Goal: Task Accomplishment & Management: Manage account settings

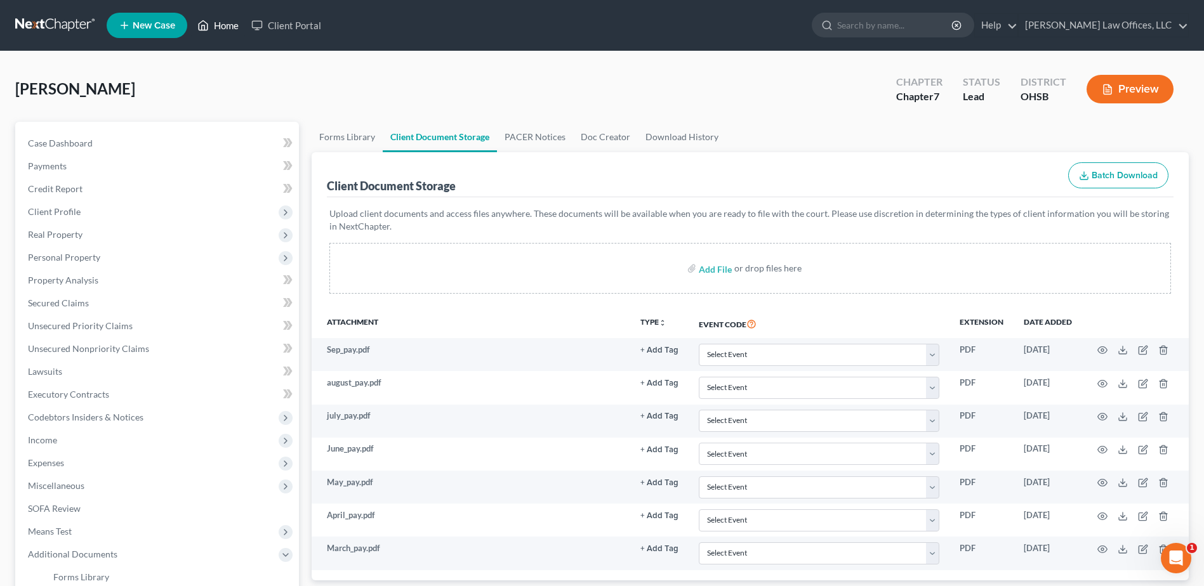
click at [215, 27] on link "Home" at bounding box center [218, 25] width 54 height 23
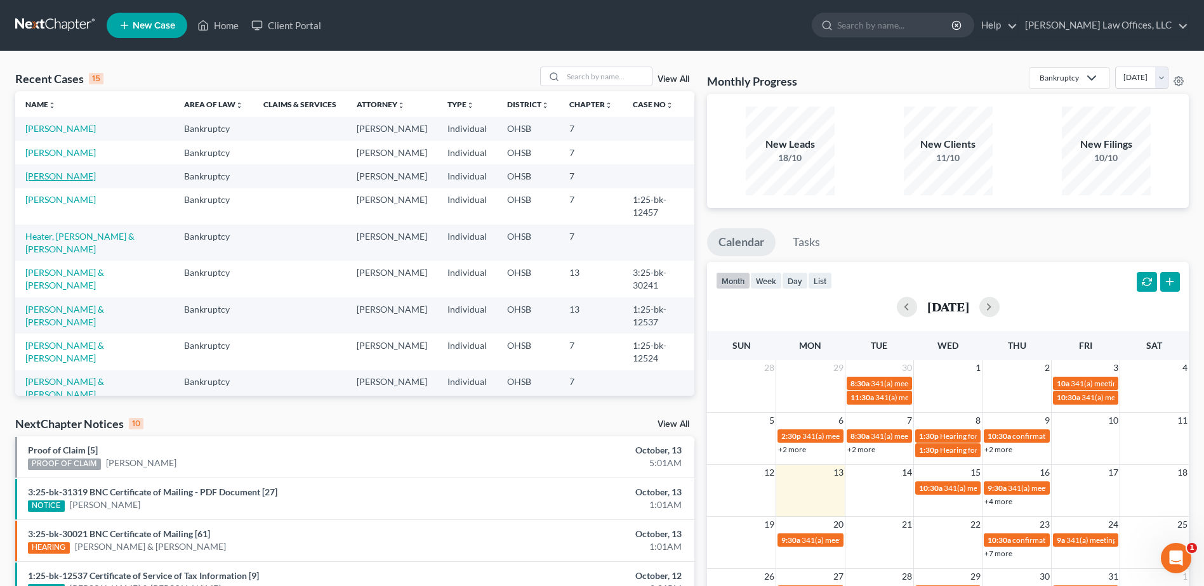
click at [68, 181] on link "[PERSON_NAME]" at bounding box center [60, 176] width 70 height 11
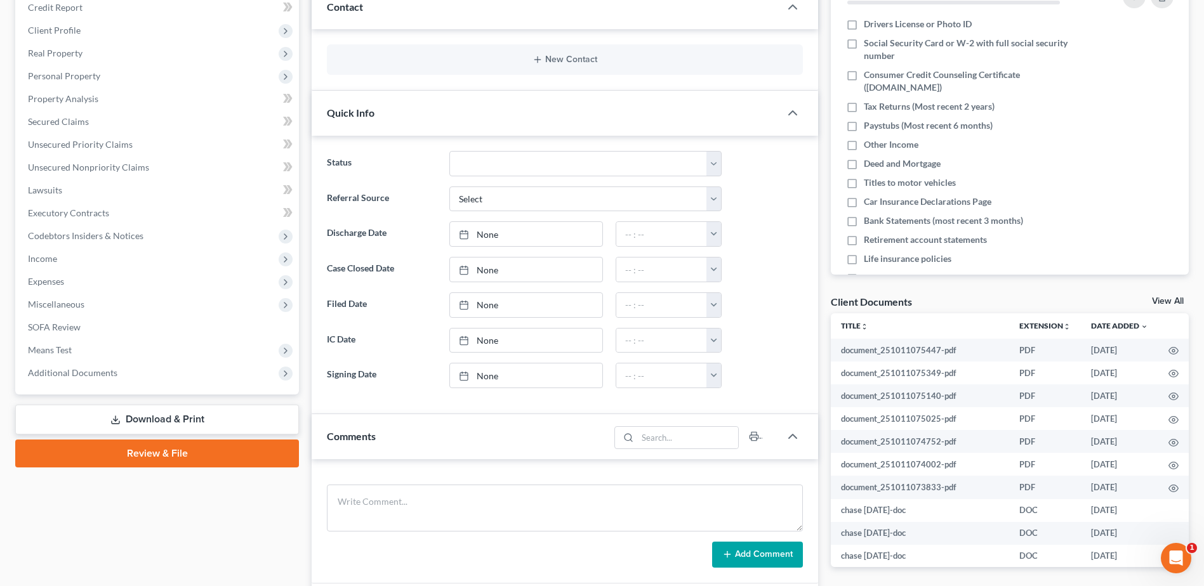
scroll to position [381, 0]
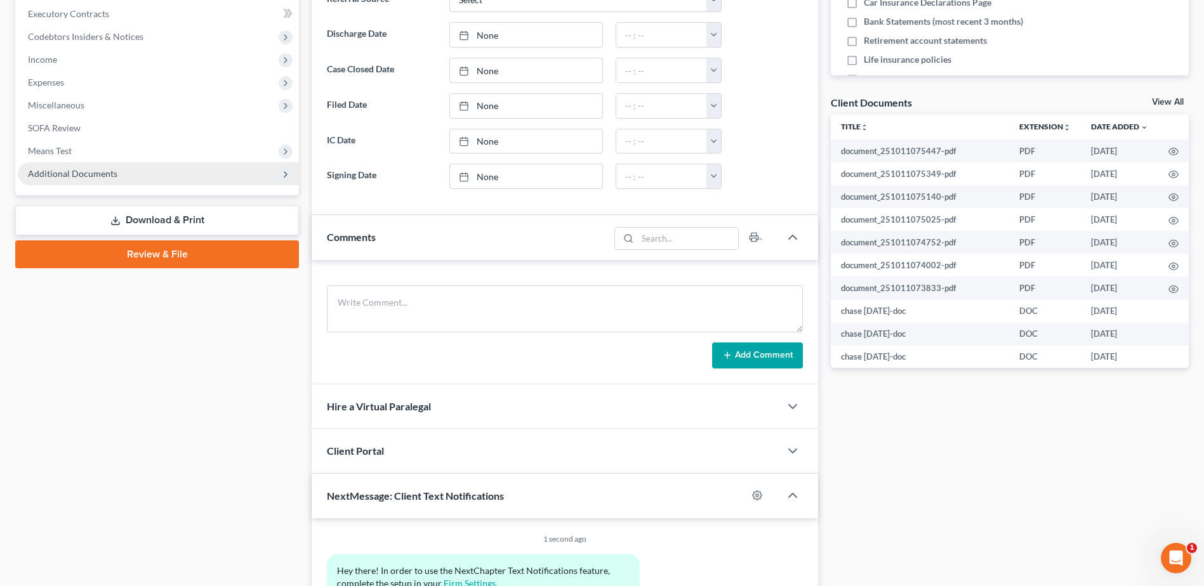
click at [150, 182] on span "Additional Documents" at bounding box center [158, 173] width 281 height 23
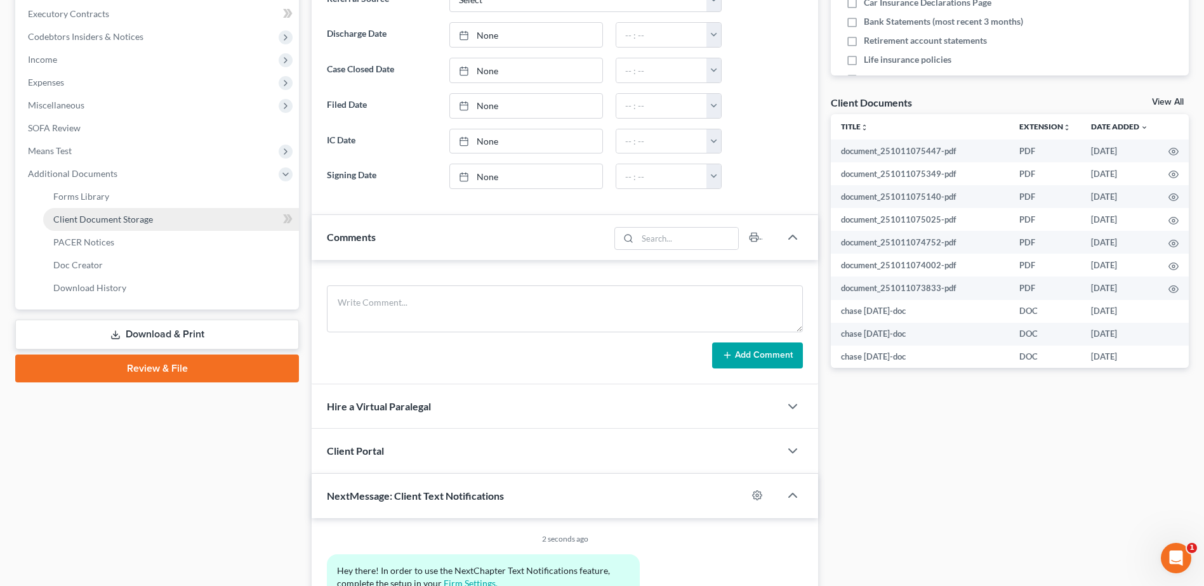
click at [157, 214] on link "Client Document Storage" at bounding box center [171, 219] width 256 height 23
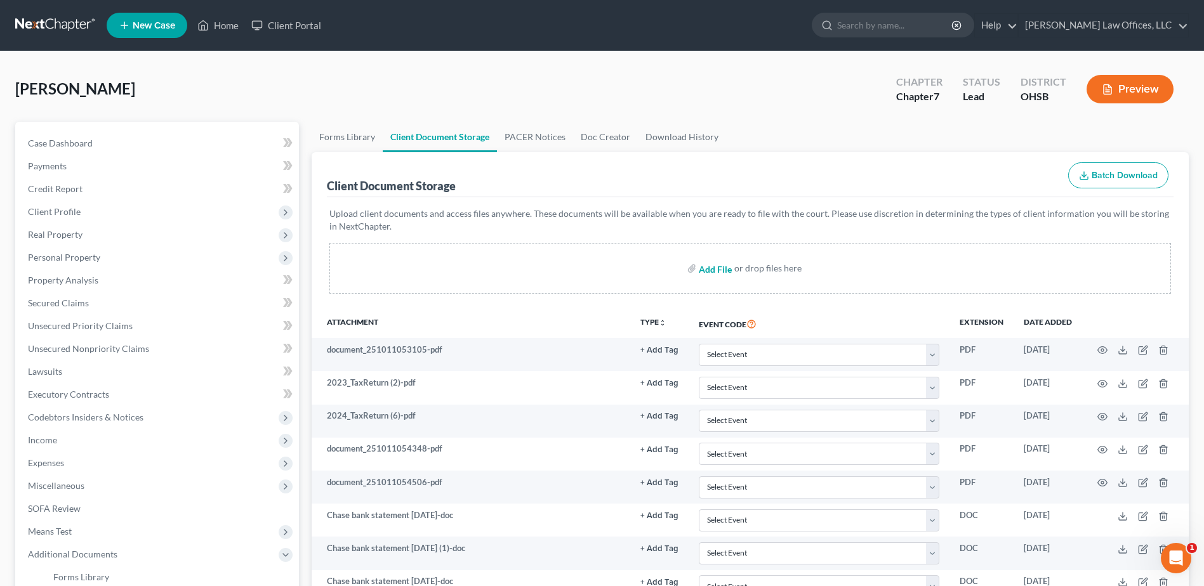
click at [723, 266] on input "file" at bounding box center [714, 268] width 30 height 23
type input "C:\fakepath\venmo [DATE].pdf"
